Goal: Task Accomplishment & Management: Complete application form

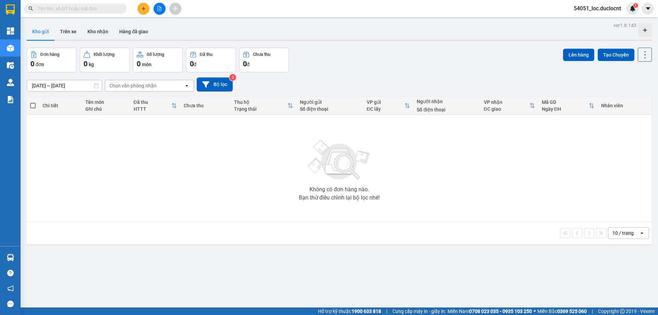
click at [144, 9] on icon "plus" at bounding box center [143, 9] width 0 height 4
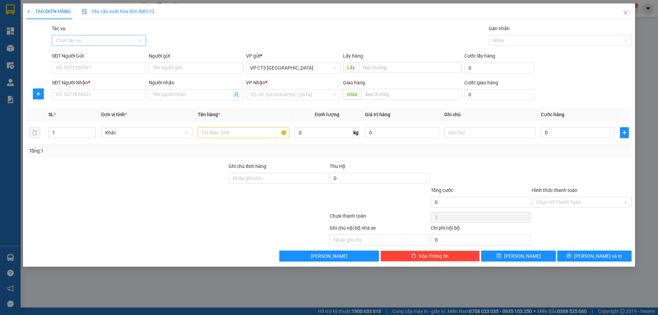
click at [121, 38] on input "Tác vụ" at bounding box center [96, 40] width 81 height 10
click at [106, 67] on div "Nhập hàng kho nhận" at bounding box center [99, 65] width 86 height 8
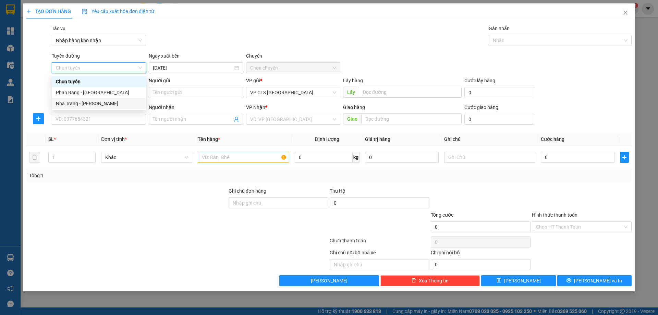
drag, startPoint x: 103, startPoint y: 106, endPoint x: 112, endPoint y: 103, distance: 8.8
click at [103, 106] on div "Nha Trang - [PERSON_NAME]" at bounding box center [99, 104] width 86 height 8
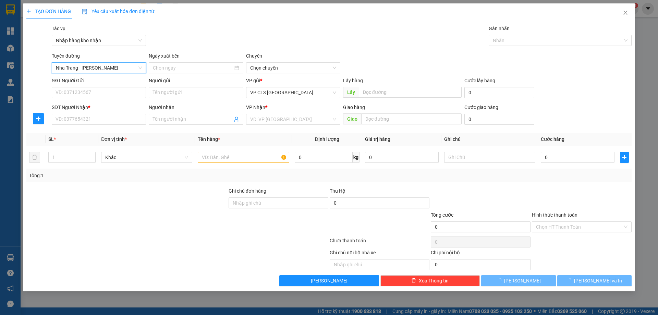
type input "[DATE]"
click at [268, 68] on span "04:30" at bounding box center [293, 68] width 86 height 10
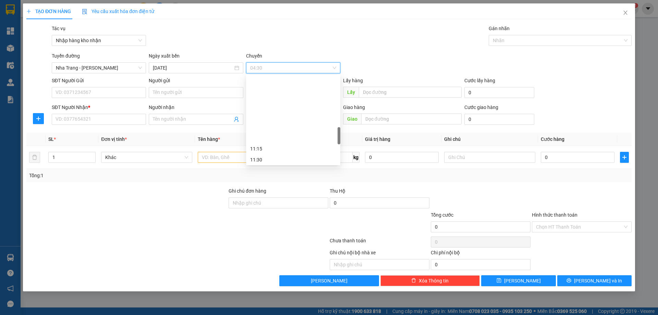
scroll to position [308, 0]
click at [269, 138] on div "12:30" at bounding box center [293, 135] width 86 height 8
click at [280, 67] on span "12:30" at bounding box center [293, 68] width 86 height 10
click at [266, 103] on div "11:45" at bounding box center [293, 102] width 86 height 8
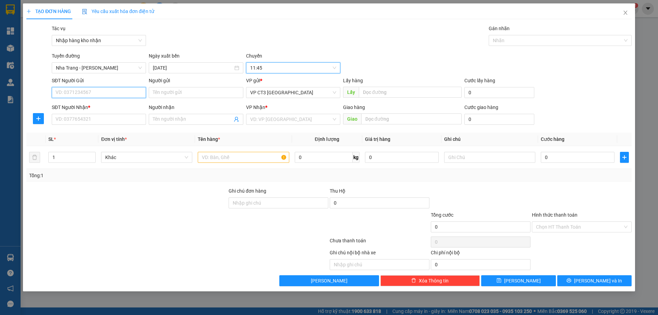
click at [108, 92] on input "SĐT Người Gửi" at bounding box center [99, 92] width 94 height 11
click at [278, 120] on input "search" at bounding box center [290, 119] width 81 height 10
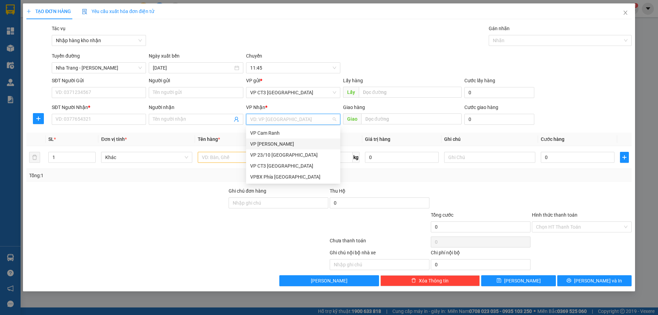
click at [276, 144] on div "VP [PERSON_NAME]" at bounding box center [293, 144] width 86 height 8
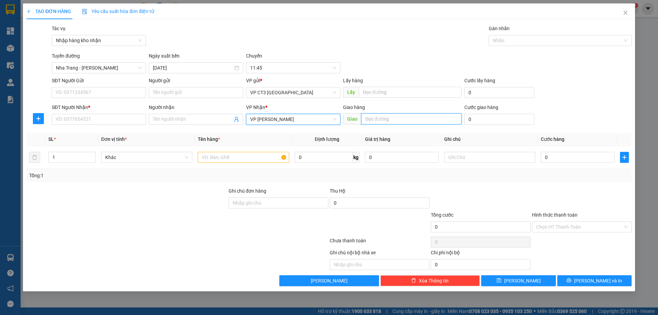
click at [388, 121] on input "text" at bounding box center [411, 118] width 100 height 11
click at [524, 39] on div at bounding box center [556, 40] width 133 height 8
type input "Cây Xăng [PERSON_NAME]"
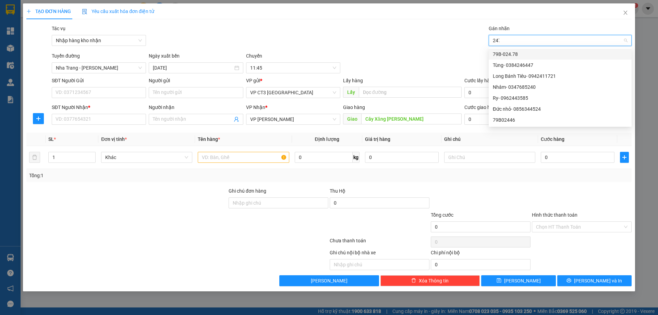
type input "2478"
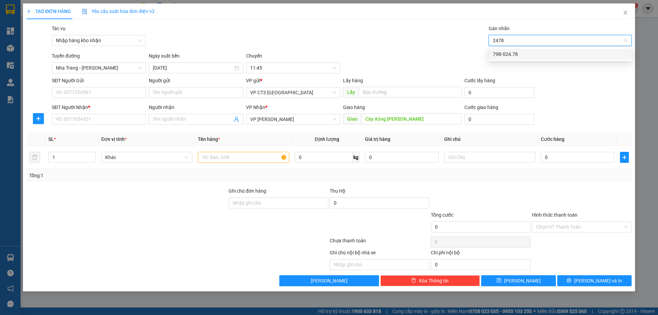
click at [508, 53] on div "79B-024.78" at bounding box center [560, 54] width 135 height 8
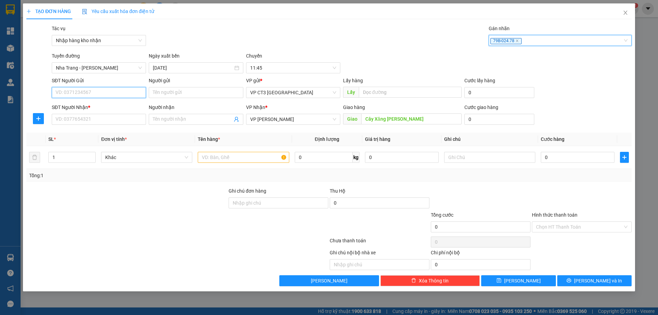
click at [126, 90] on input "SĐT Người Gửi" at bounding box center [99, 92] width 94 height 11
type input "0835066068"
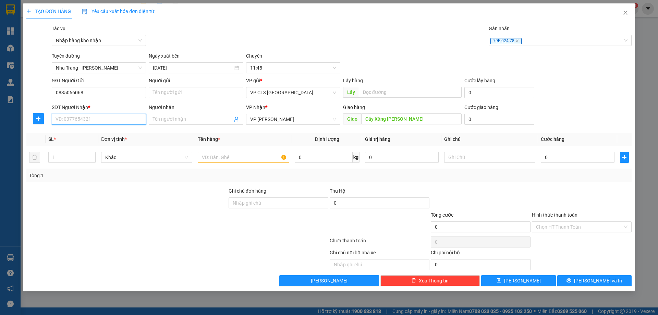
click at [123, 115] on input "SĐT Người Nhận *" at bounding box center [99, 119] width 94 height 11
type input "0914218665"
click at [161, 120] on input "Người nhận" at bounding box center [192, 119] width 79 height 8
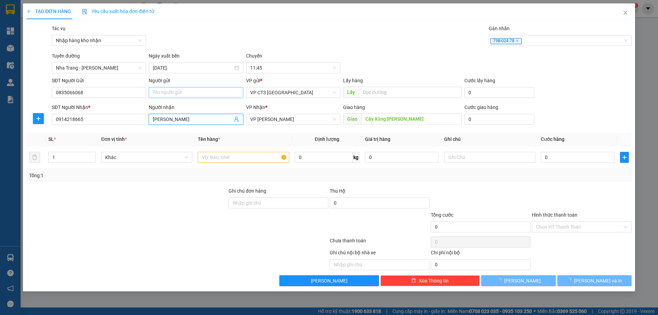
type input "[PERSON_NAME]"
click at [180, 92] on input "Người gửi" at bounding box center [196, 92] width 94 height 11
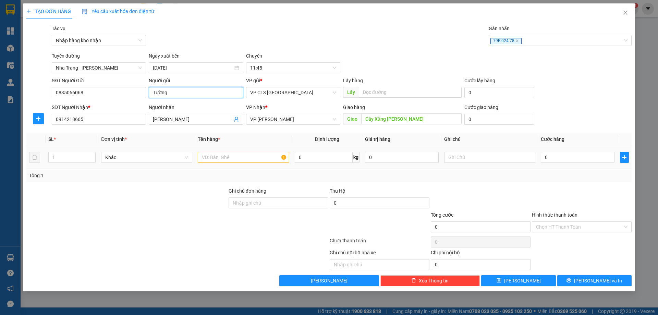
type input "Tường"
click at [224, 160] on input "text" at bounding box center [243, 157] width 91 height 11
click at [245, 159] on input "text" at bounding box center [243, 157] width 91 height 11
type input "[PERSON_NAME]"
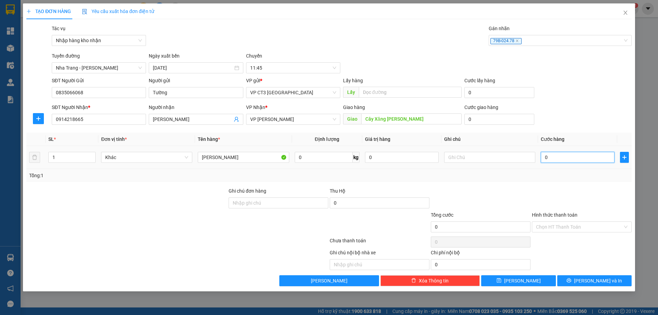
click at [570, 159] on input "0" at bounding box center [578, 157] width 74 height 11
type input "3"
type input "30"
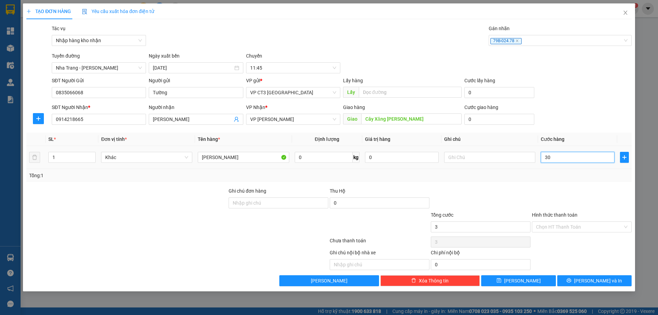
type input "30"
type input "300"
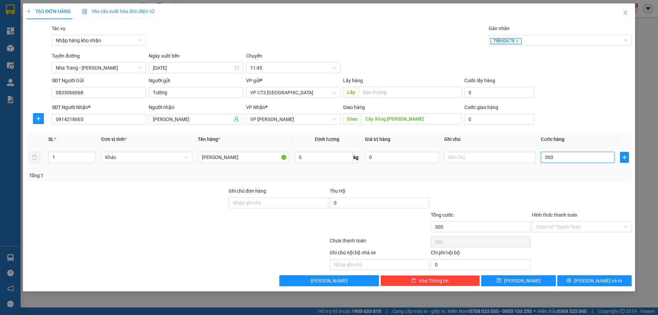
type input "3.000"
type input "30.000"
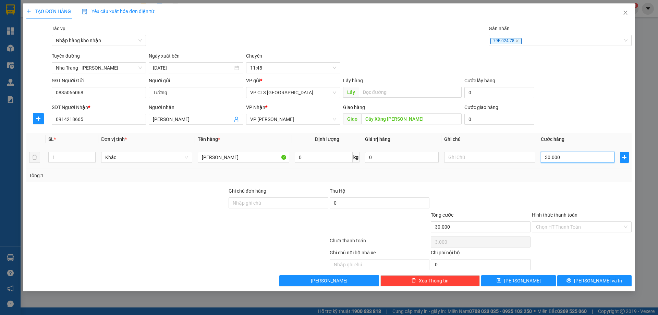
type input "30.000"
click at [580, 223] on input "Hình thức thanh toán" at bounding box center [579, 227] width 87 height 10
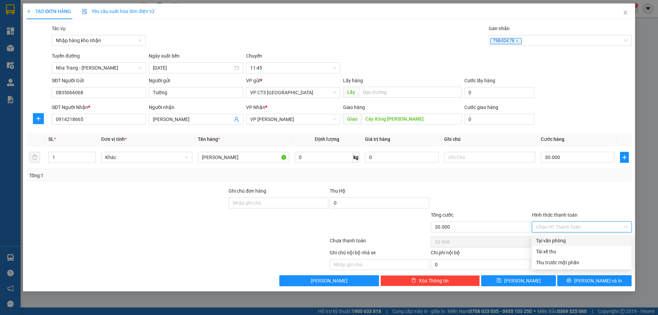
click at [558, 239] on div "Tại văn phòng" at bounding box center [581, 241] width 91 height 8
type input "0"
click at [589, 192] on div at bounding box center [581, 199] width 101 height 24
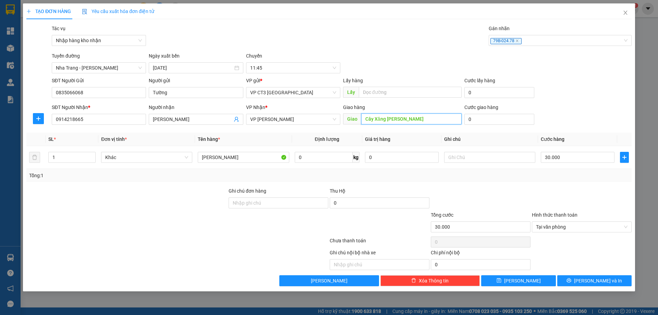
click at [424, 117] on input "Cây Xăng [PERSON_NAME]" at bounding box center [411, 118] width 100 height 11
type input "Cây Xăng [PERSON_NAME] ( [GEOGRAPHIC_DATA])"
click at [618, 280] on button "[PERSON_NAME] và In" at bounding box center [594, 280] width 74 height 11
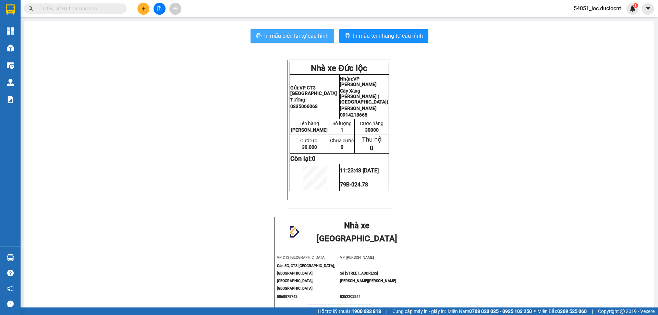
click at [314, 39] on span "In mẫu biên lai tự cấu hình" at bounding box center [296, 36] width 64 height 9
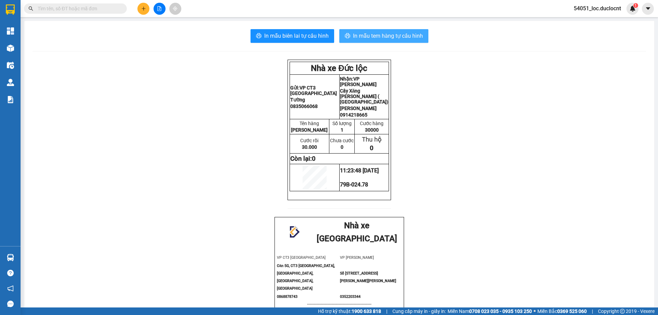
click at [391, 37] on span "In mẫu tem hàng tự cấu hình" at bounding box center [388, 36] width 70 height 9
